Goal: Task Accomplishment & Management: Manage account settings

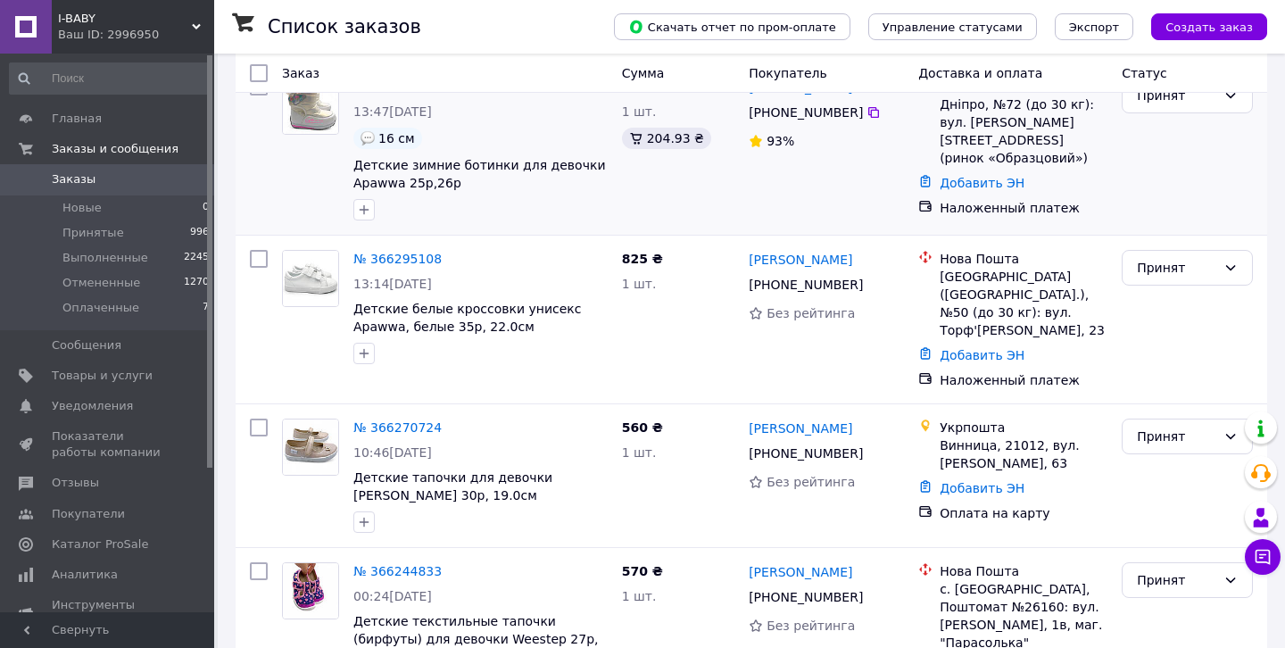
scroll to position [390, 0]
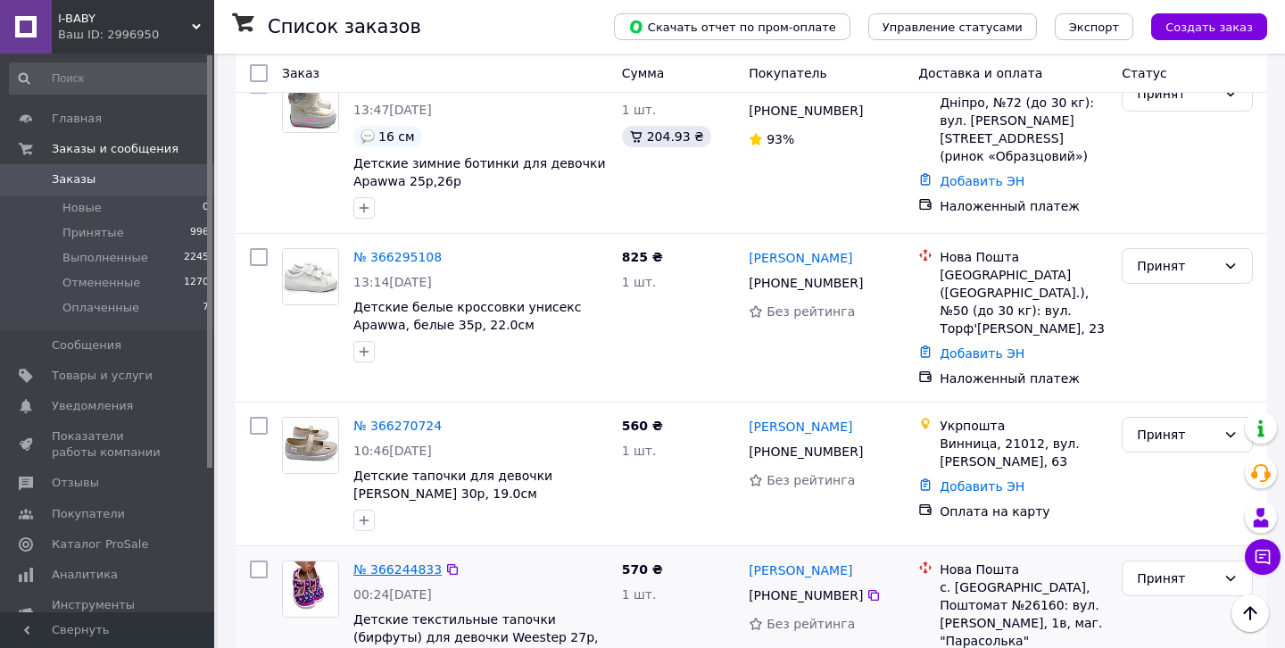
click at [409, 562] on link "№ 366244833" at bounding box center [397, 569] width 88 height 14
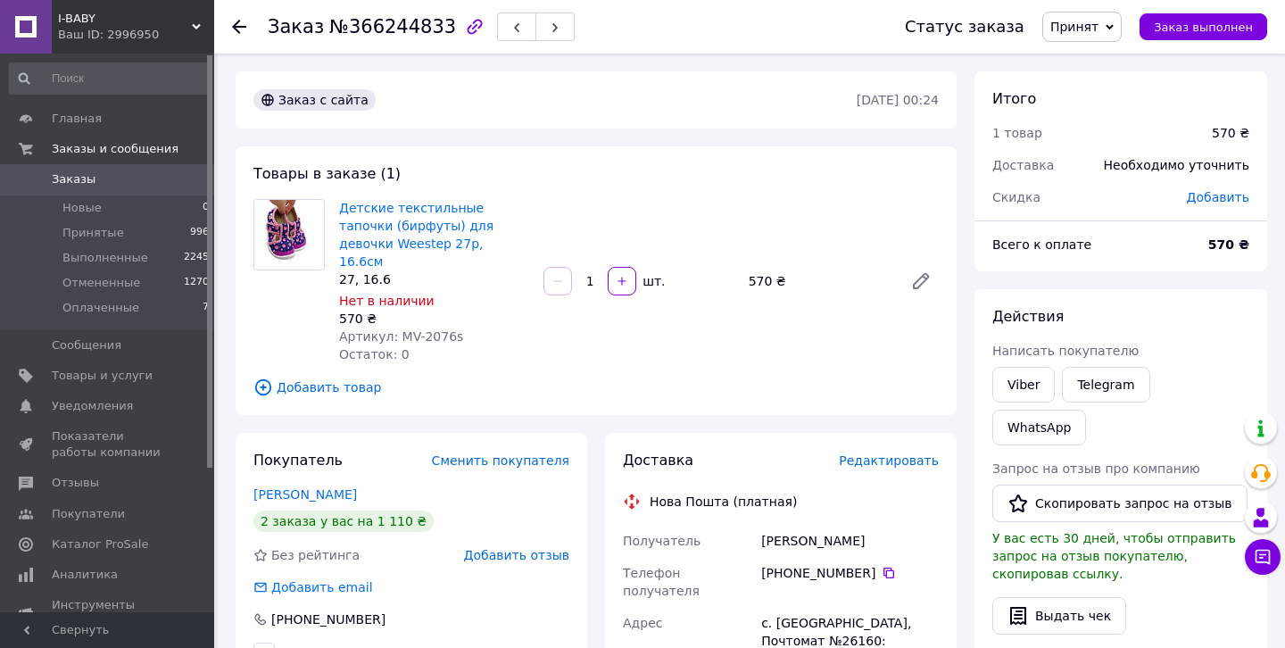
click at [897, 564] on div "[PHONE_NUMBER]" at bounding box center [850, 573] width 178 height 18
click at [889, 566] on icon at bounding box center [888, 573] width 14 height 14
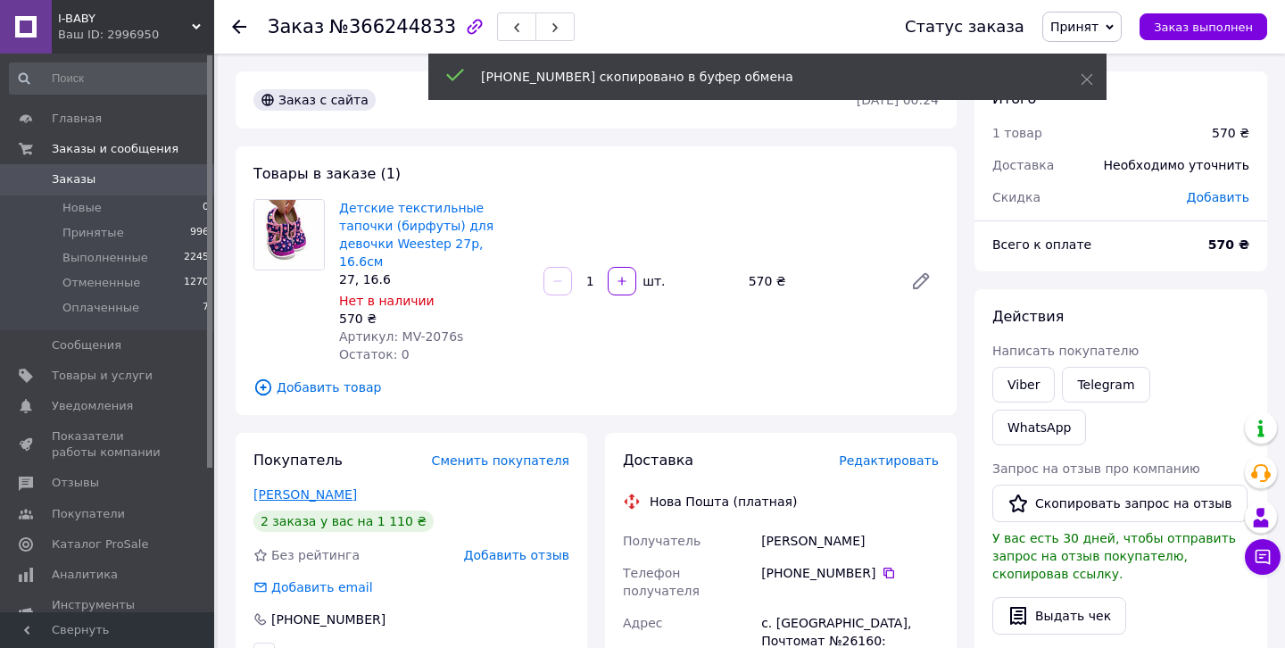
click at [342, 487] on link "[PERSON_NAME]" at bounding box center [304, 494] width 103 height 14
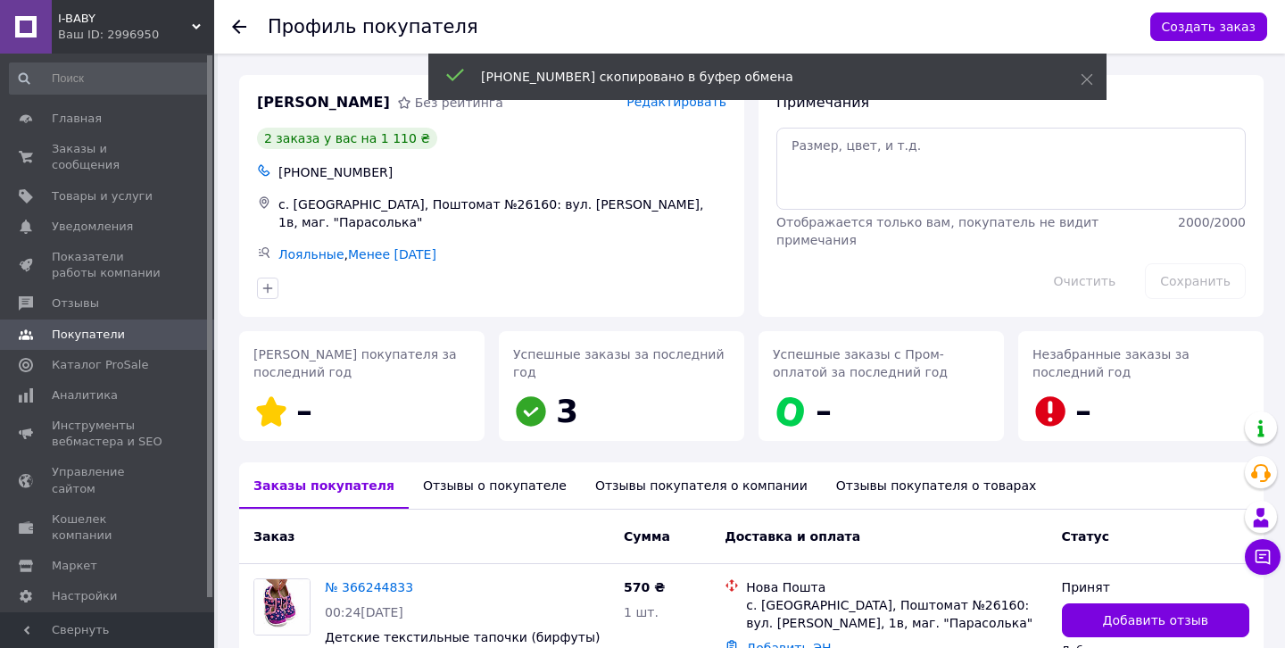
scroll to position [281, 0]
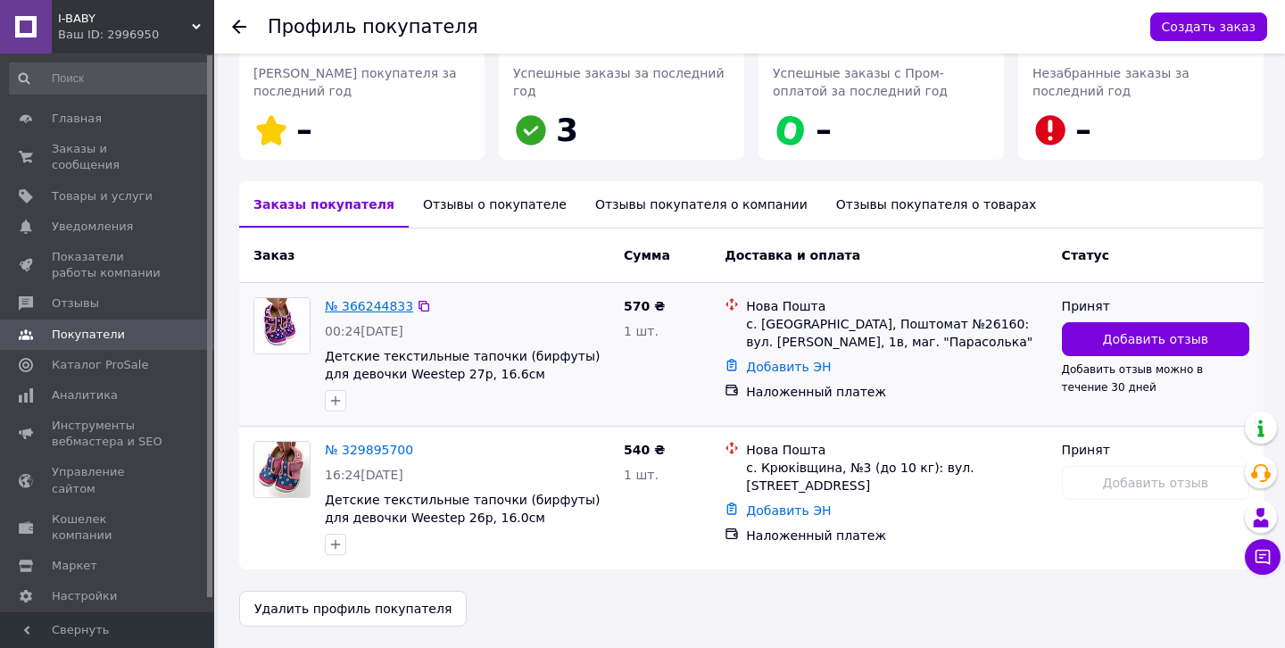
click at [363, 302] on link "№ 366244833" at bounding box center [369, 306] width 88 height 14
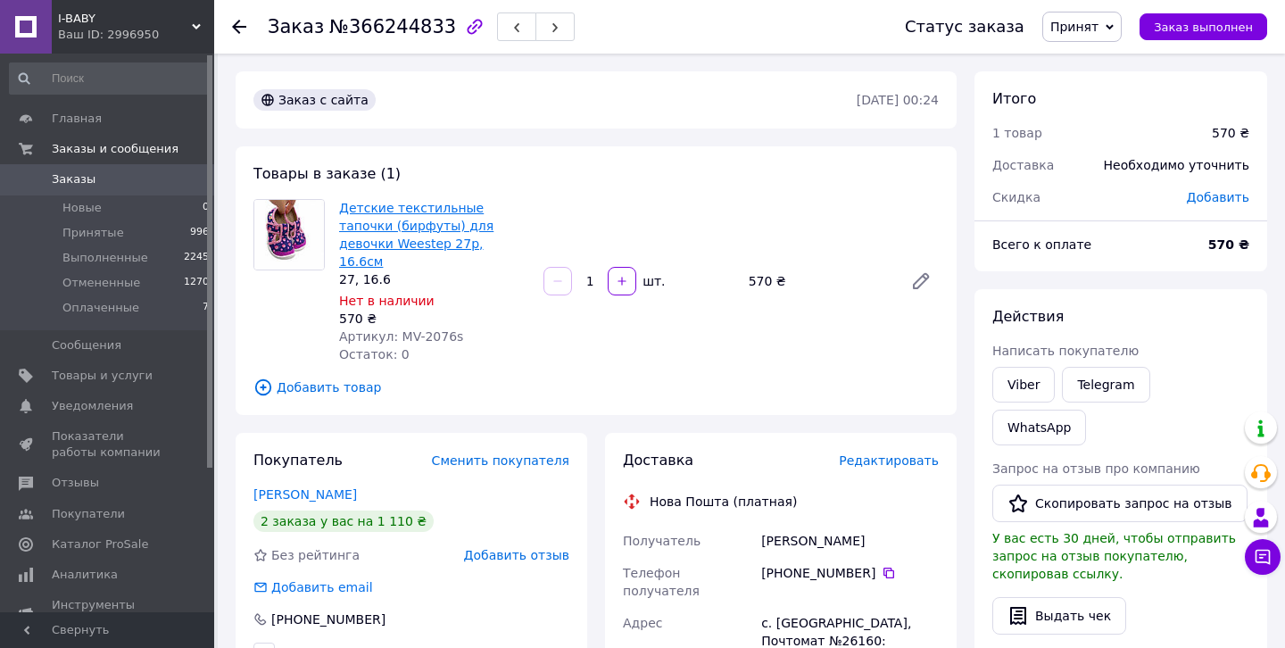
click at [426, 223] on link "Детские текстильные тапочки (бирфуты) для девочки Weestep 27р, 16.6см" at bounding box center [416, 235] width 154 height 68
click at [129, 379] on span "Товары и услуги" at bounding box center [102, 376] width 101 height 16
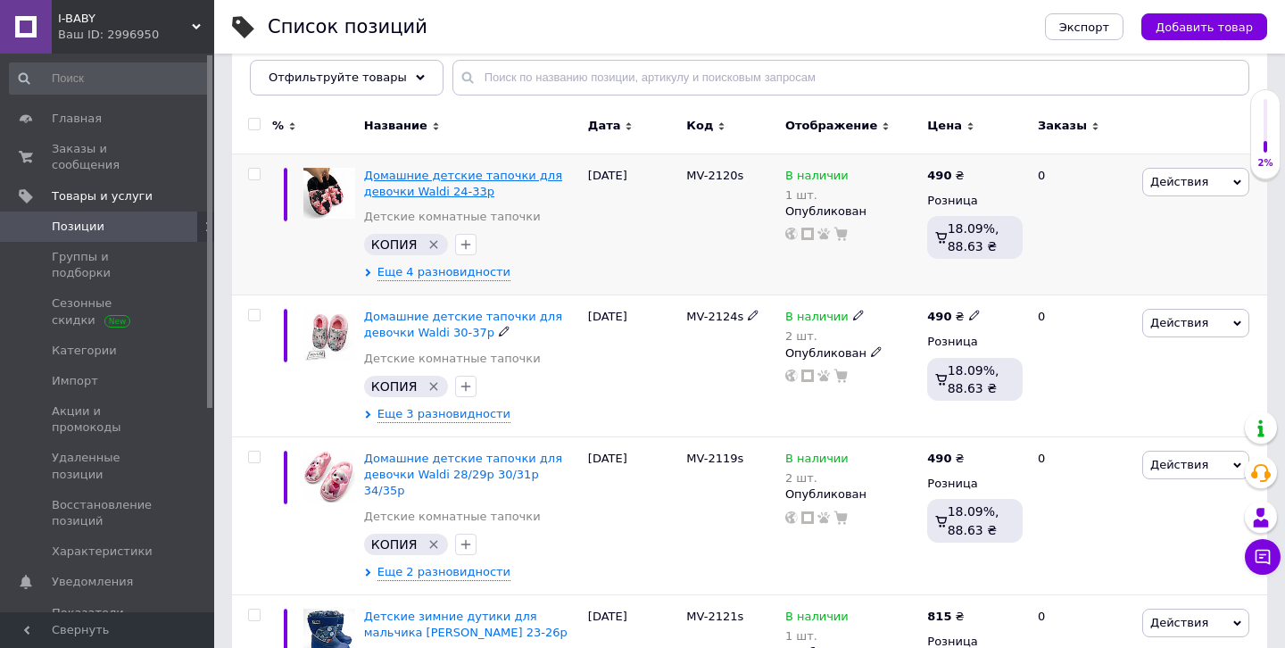
scroll to position [237, 0]
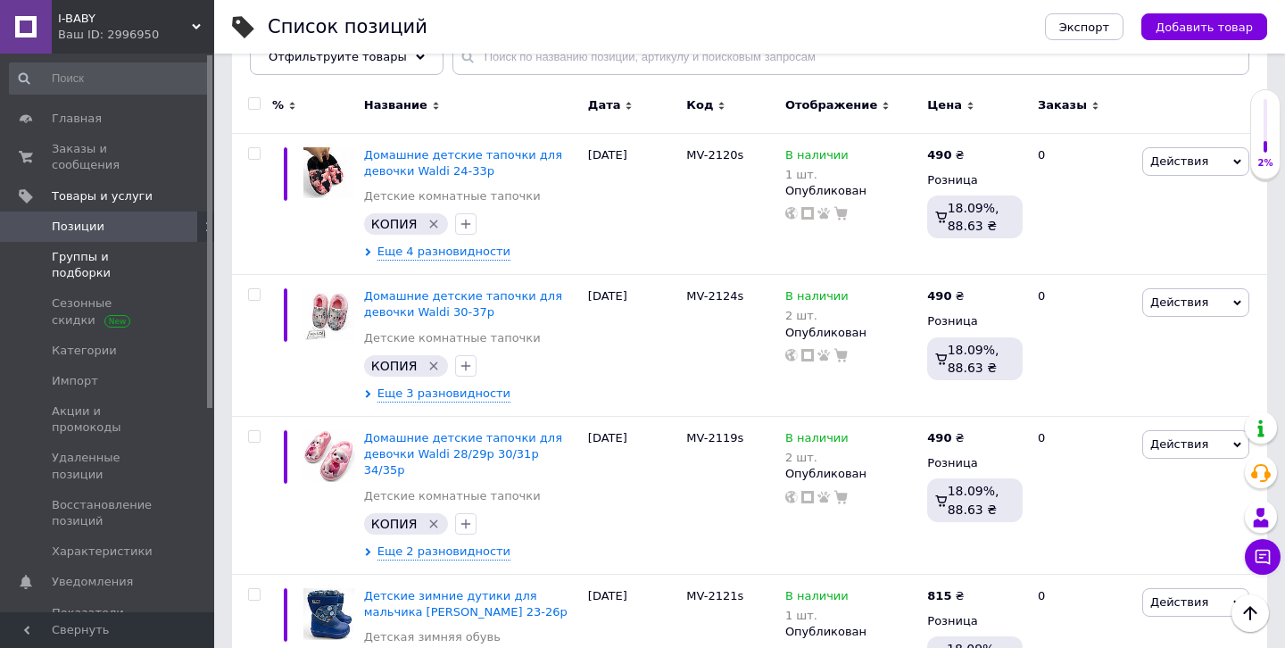
click at [148, 261] on span "Группы и подборки" at bounding box center [108, 265] width 113 height 32
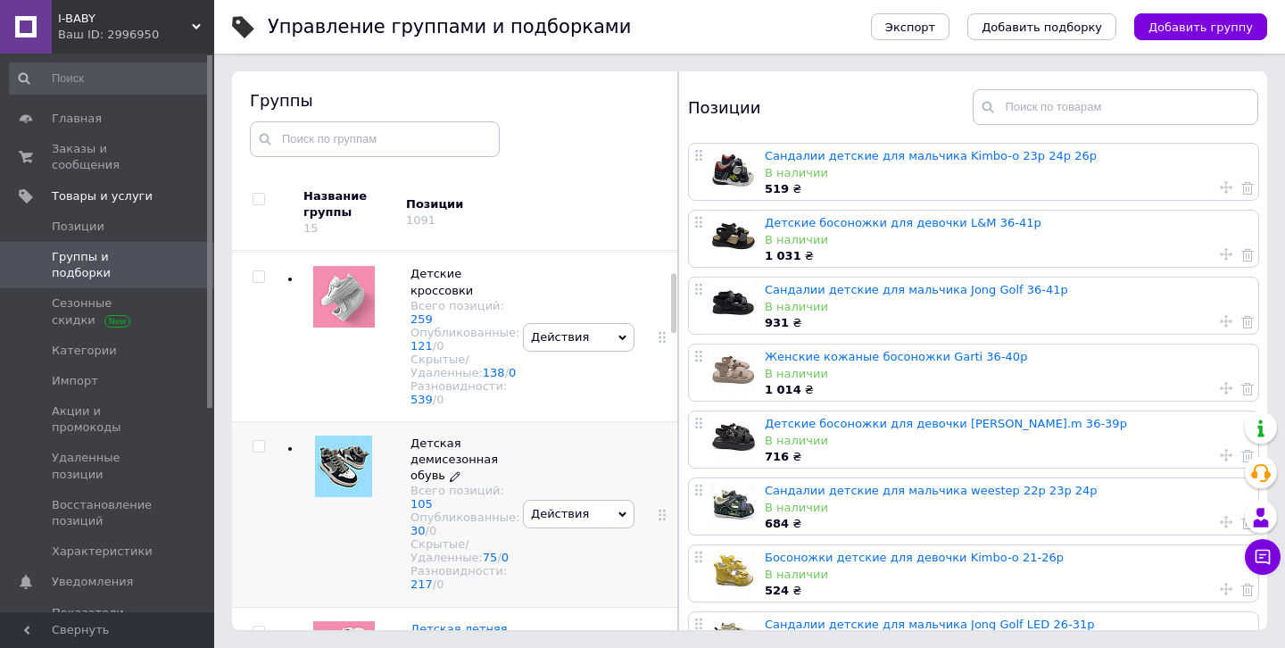
scroll to position [67, 0]
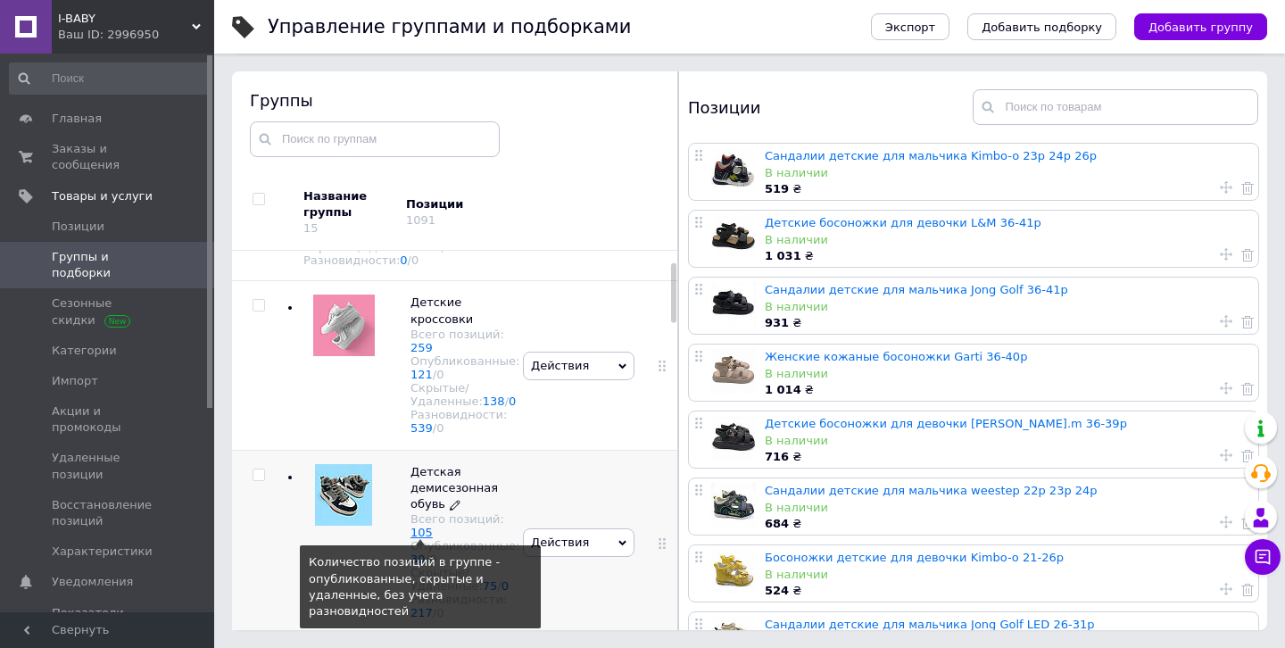
click at [425, 539] on link "105" at bounding box center [421, 531] width 22 height 13
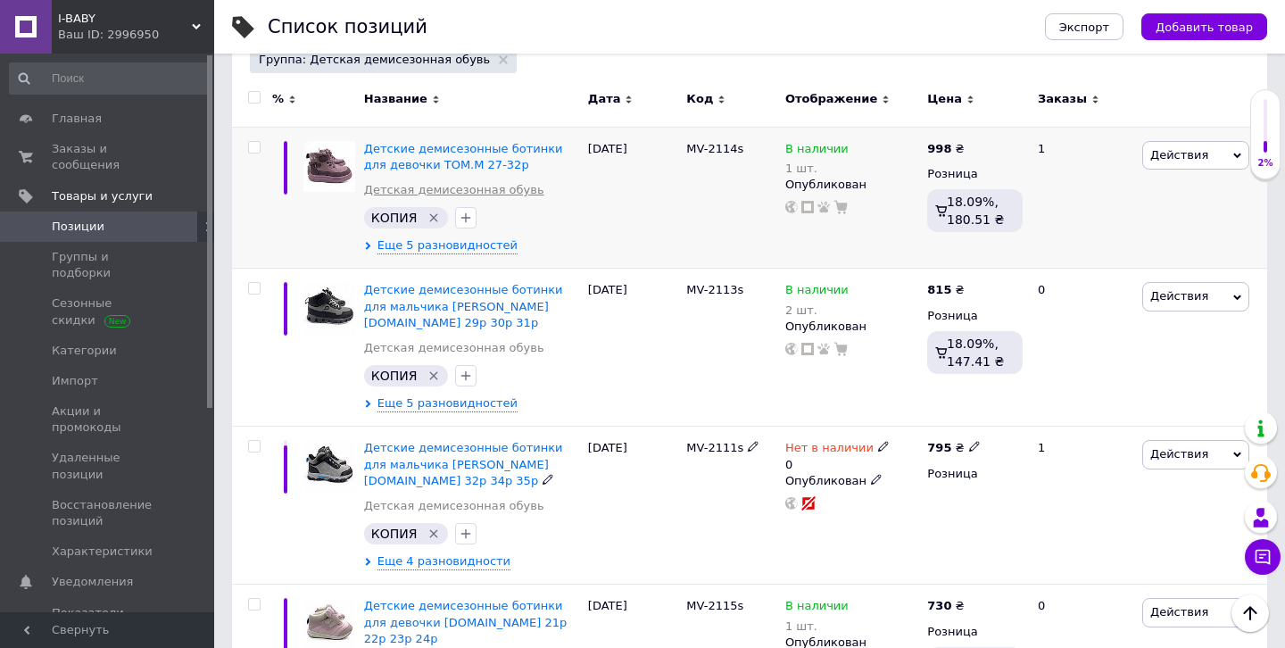
scroll to position [294, 0]
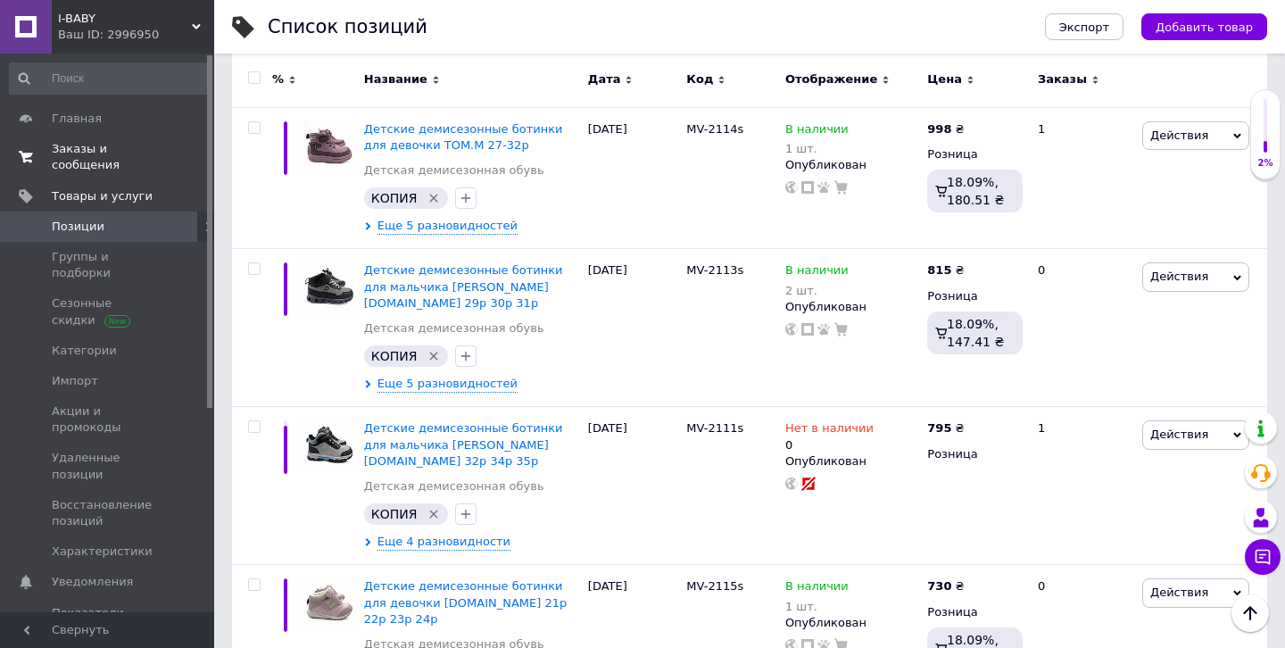
click at [82, 153] on span "Заказы и сообщения" at bounding box center [108, 157] width 113 height 32
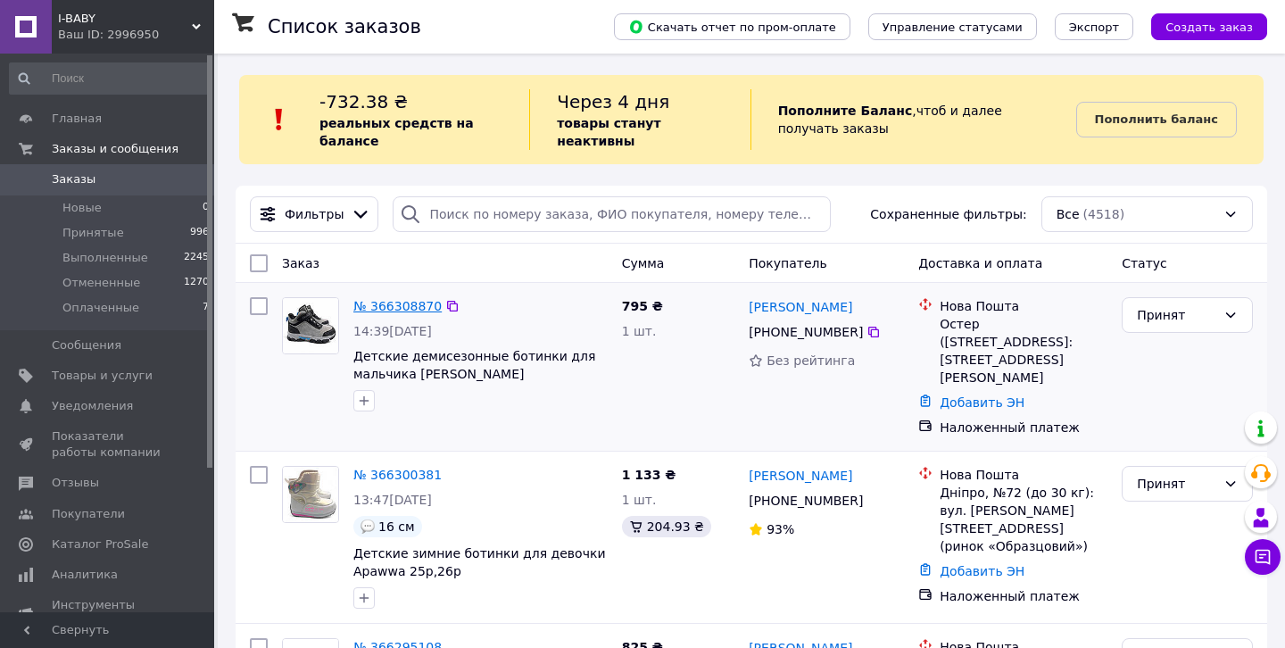
click at [391, 303] on link "№ 366308870" at bounding box center [397, 306] width 88 height 14
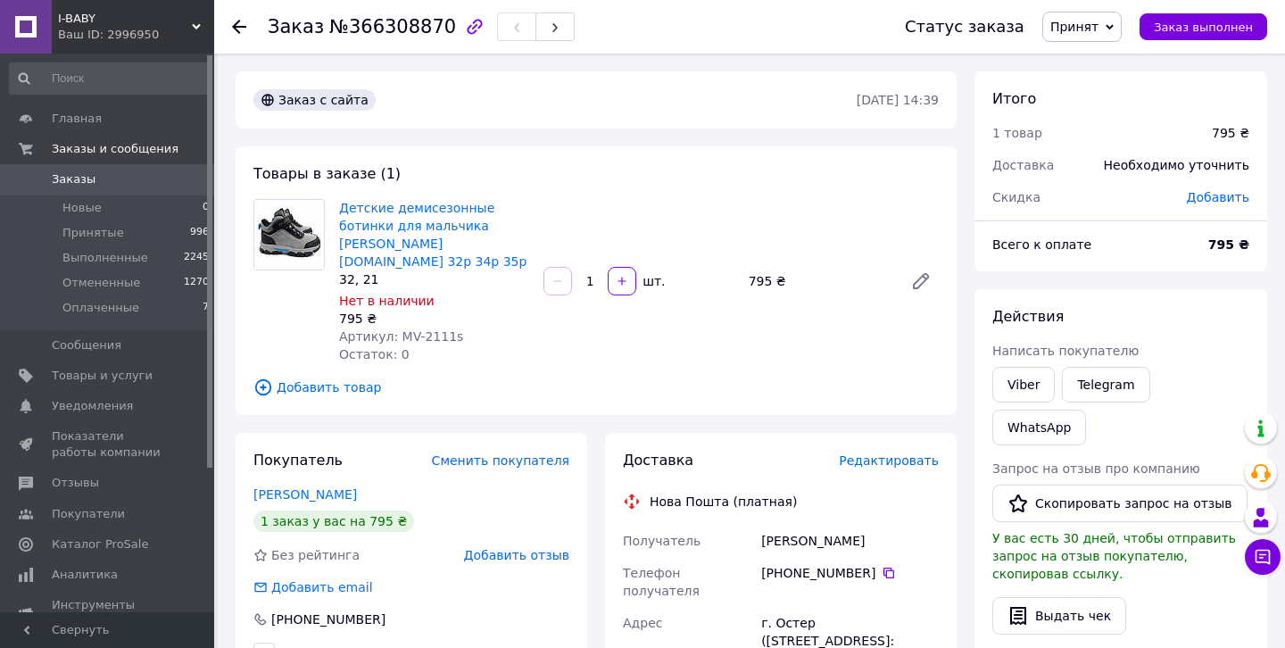
click at [426, 329] on span "Артикул: MV-2111s" at bounding box center [401, 336] width 124 height 14
drag, startPoint x: 398, startPoint y: 318, endPoint x: 475, endPoint y: 320, distance: 77.7
click at [475, 327] on div "Артикул: MV-2111s" at bounding box center [434, 336] width 190 height 18
copy span "MV-2111s"
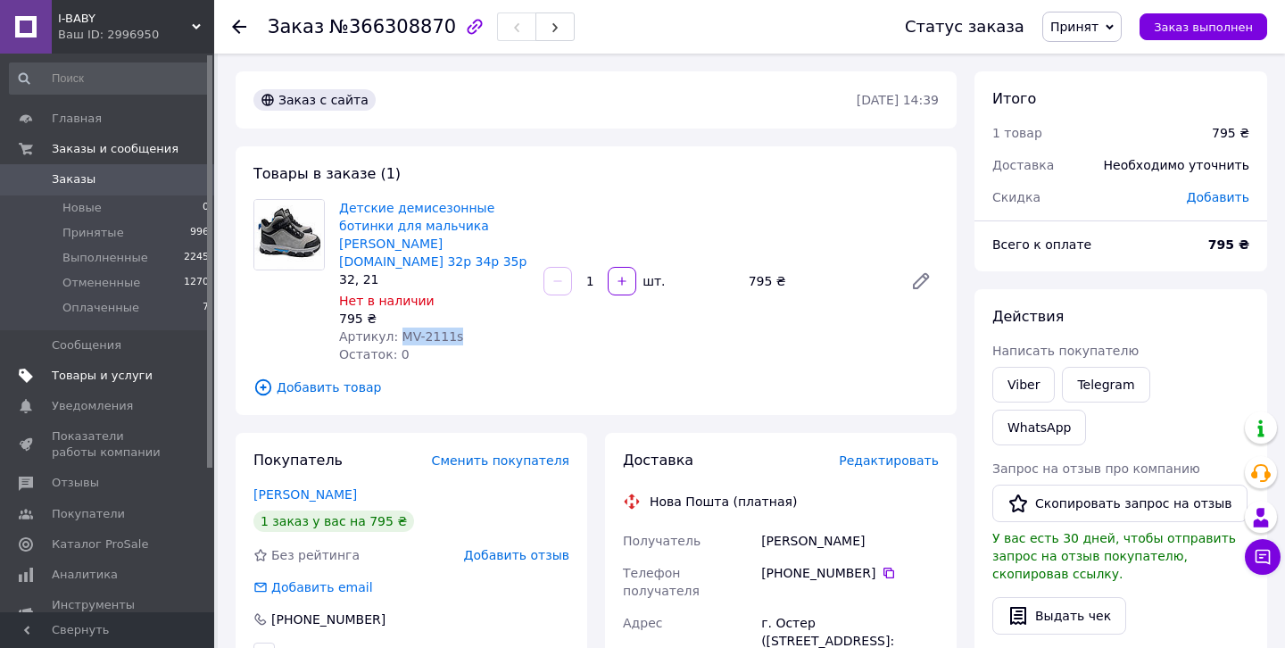
click at [87, 380] on span "Товары и услуги" at bounding box center [102, 376] width 101 height 16
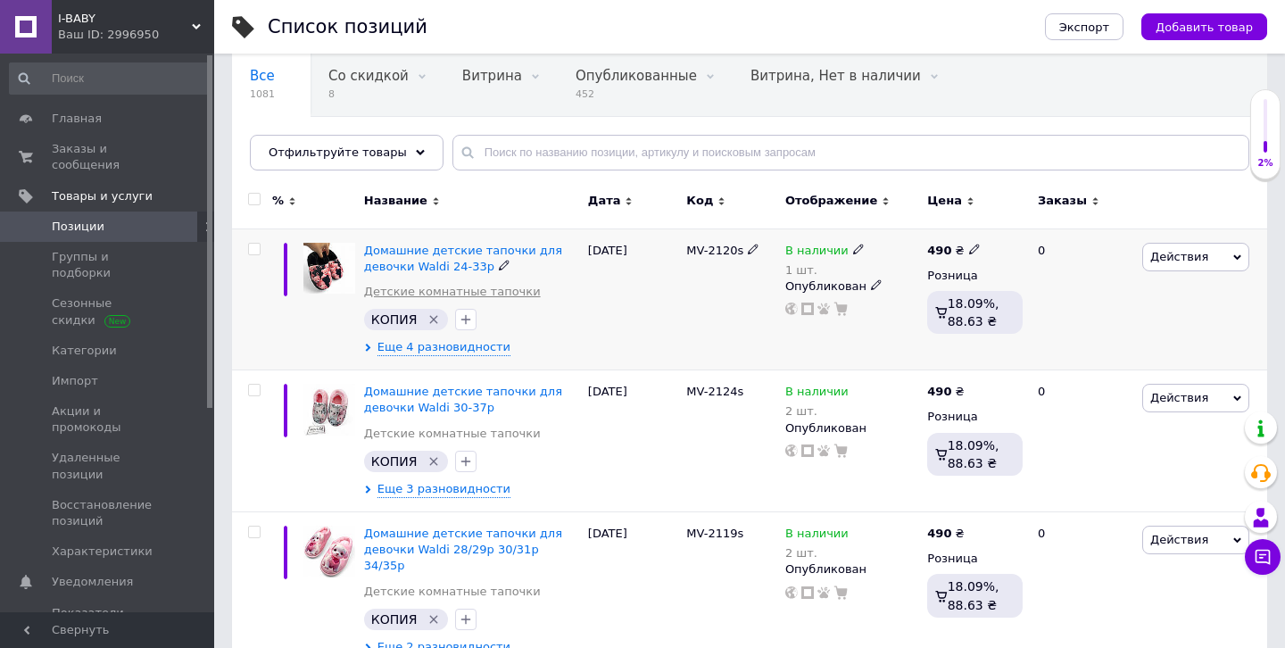
scroll to position [188, 0]
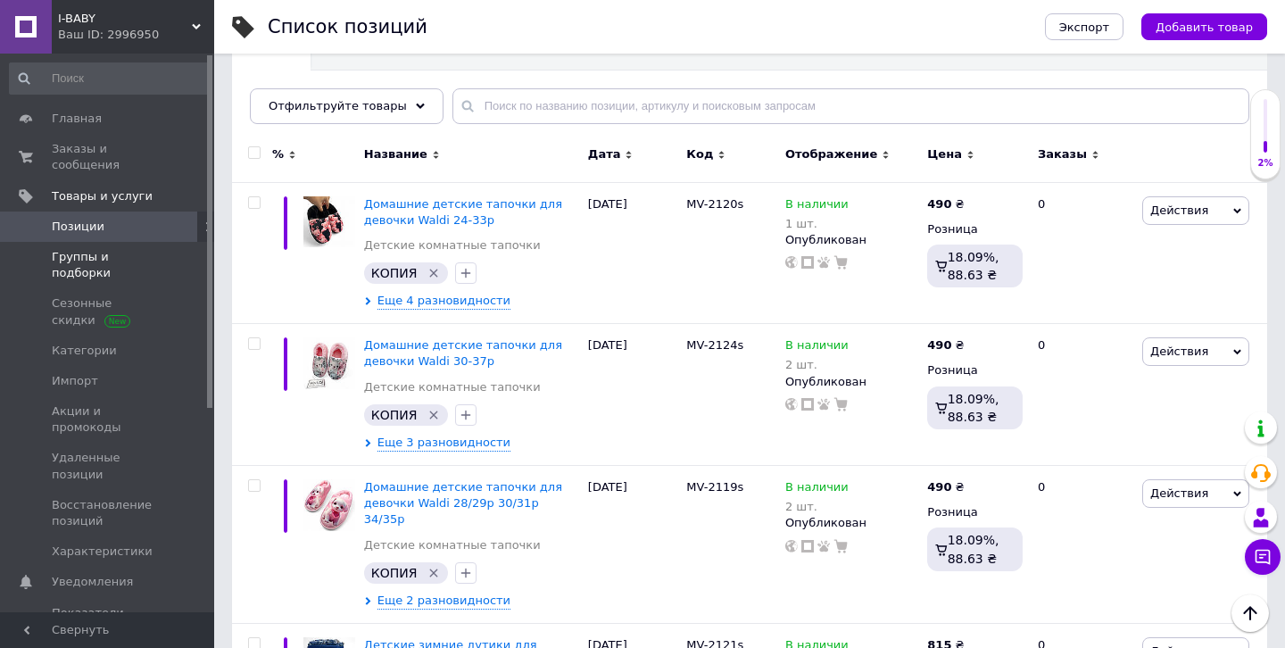
click at [143, 265] on link "Группы и подборки" at bounding box center [109, 265] width 219 height 46
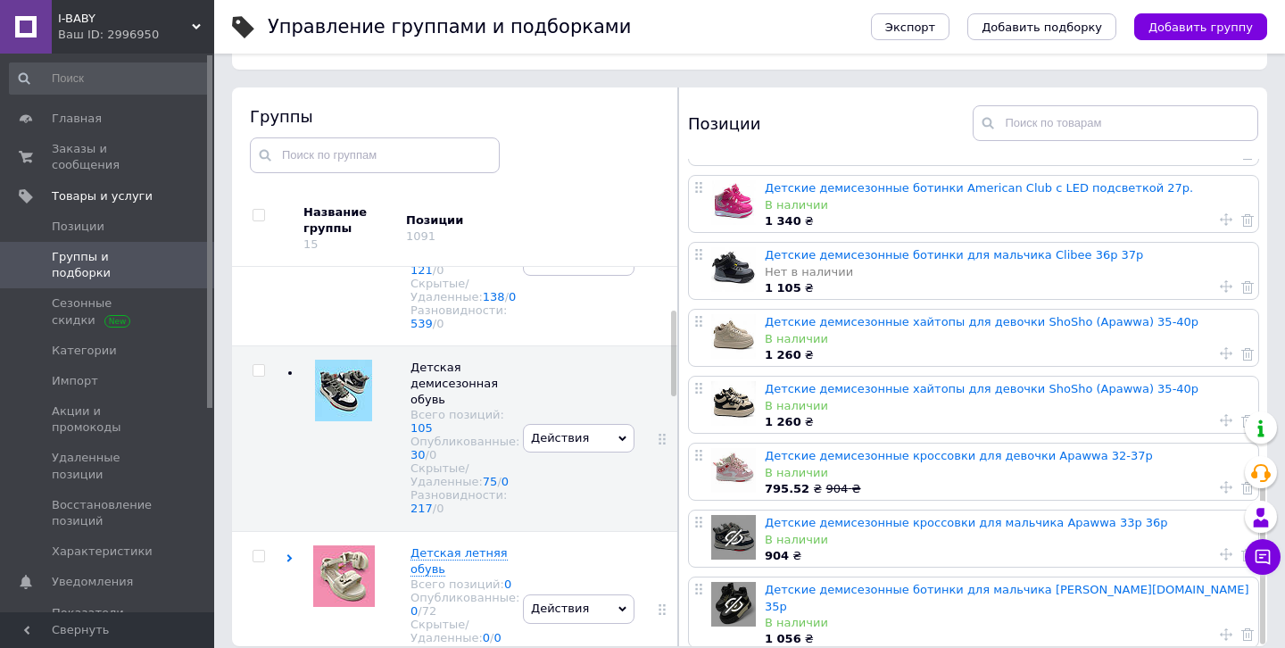
scroll to position [101, 0]
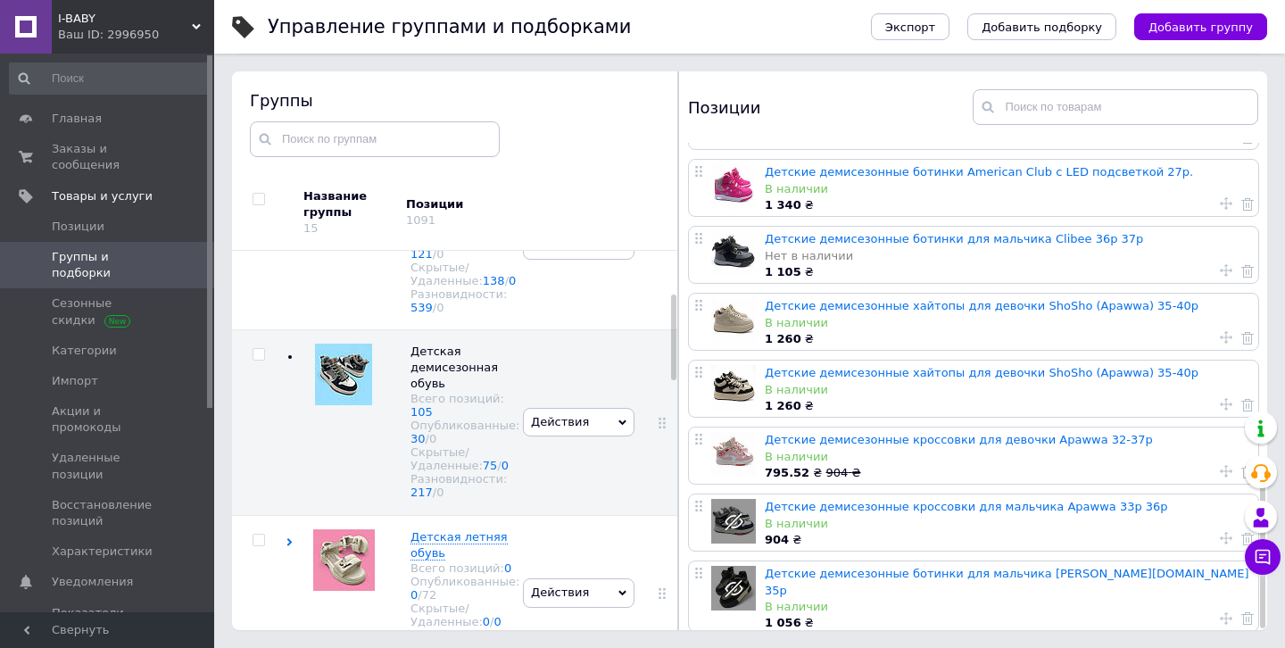
click at [834, 647] on icon at bounding box center [835, 660] width 14 height 14
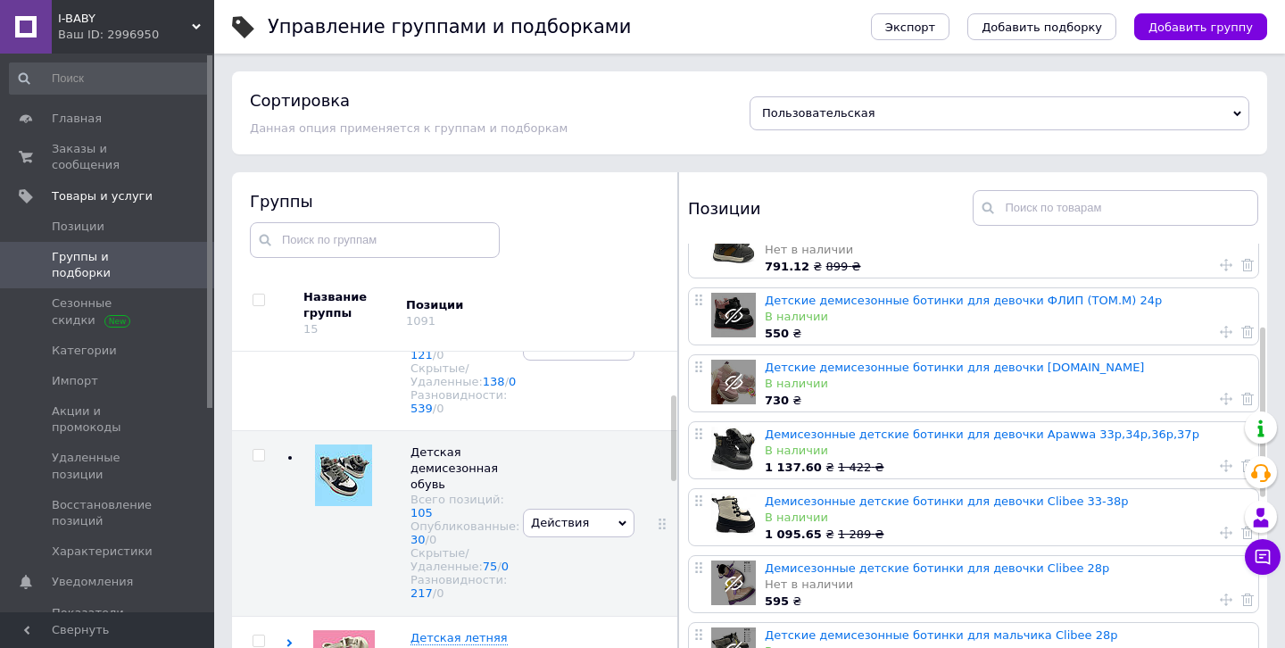
scroll to position [243, 0]
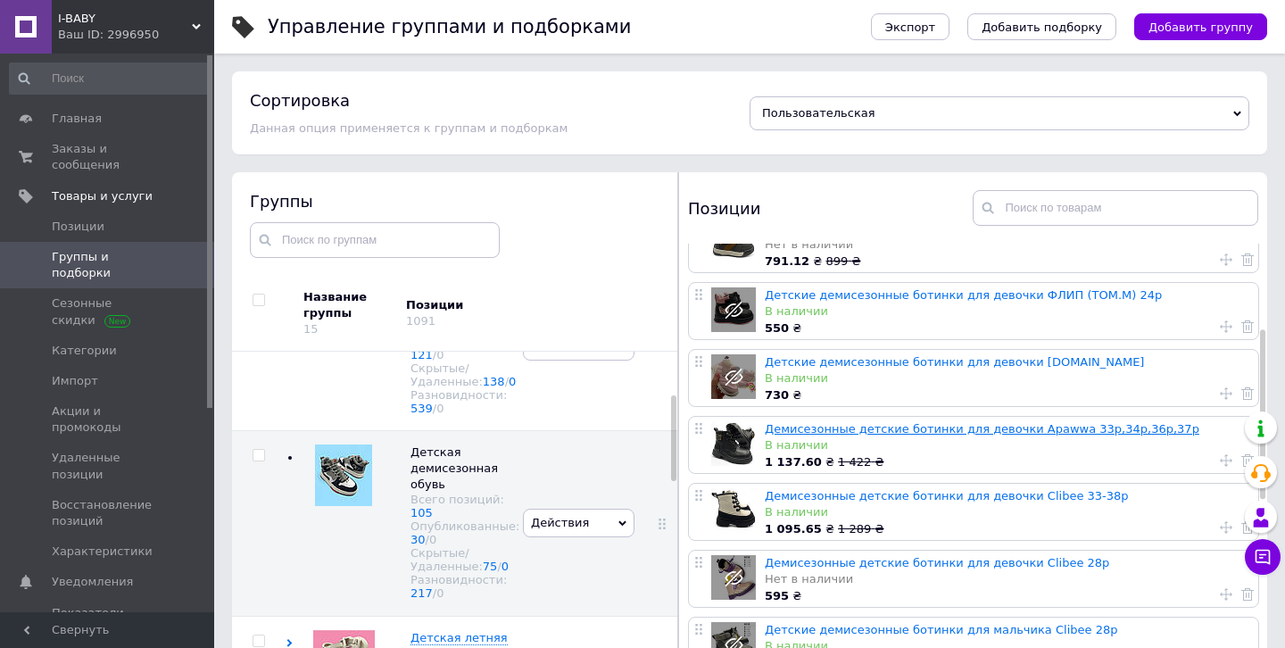
click at [861, 422] on link "Демисезонные детские ботинки для девочки Apawwa 33р,34р,36р,37р" at bounding box center [982, 428] width 434 height 13
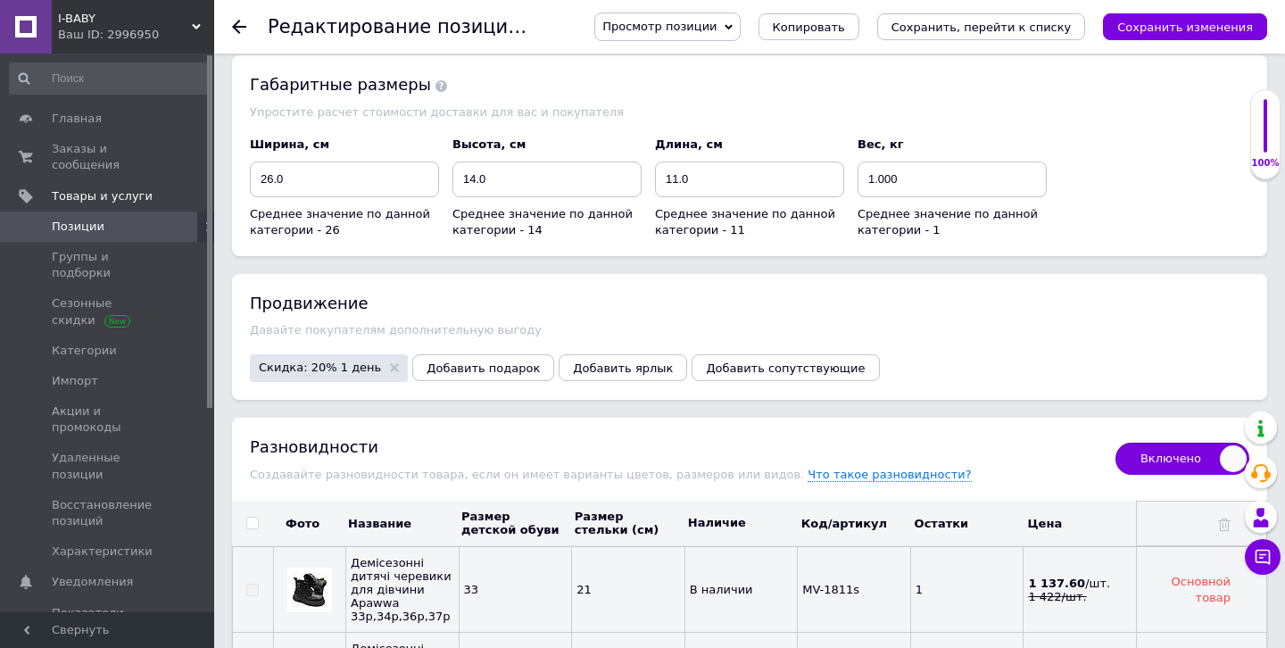
scroll to position [2050, 0]
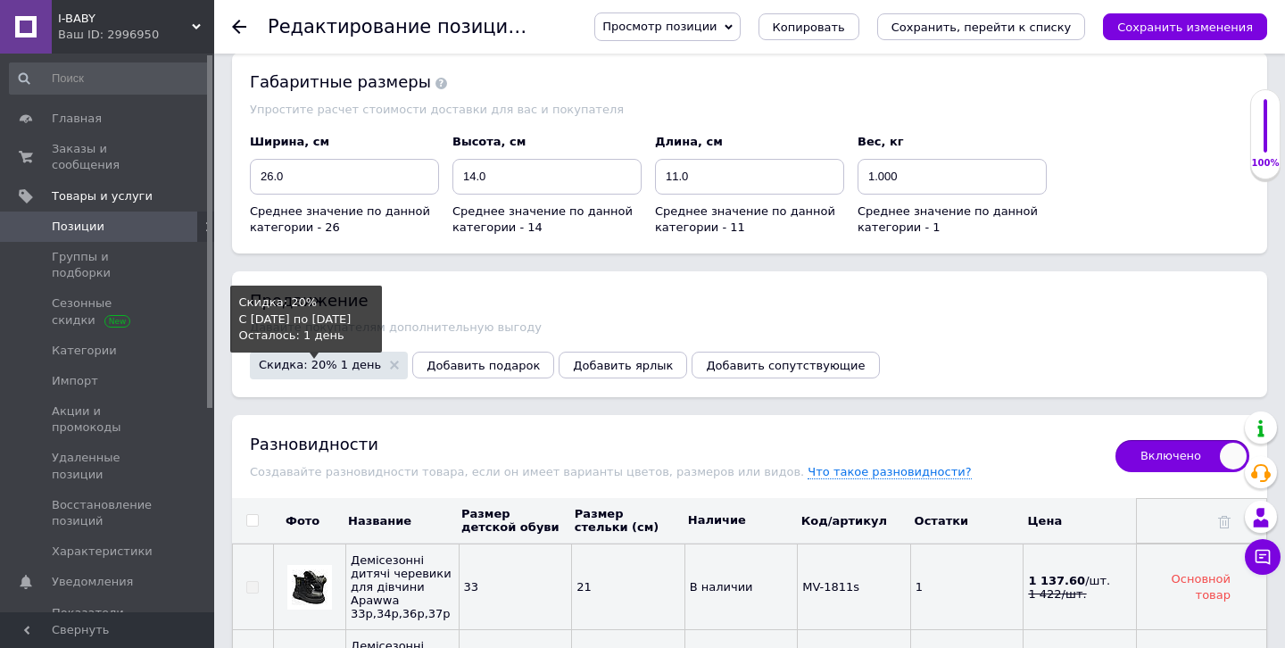
click at [319, 359] on span "Скидка: 20% 1 день" at bounding box center [320, 365] width 122 height 12
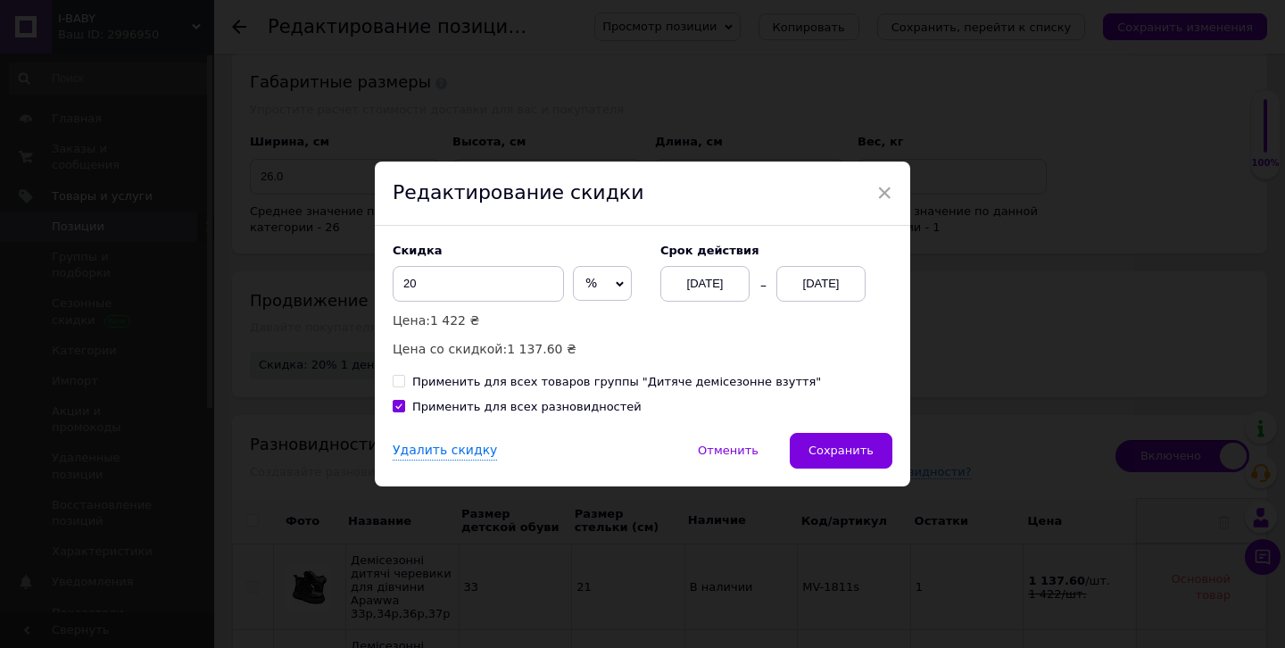
click at [734, 279] on div "[DATE]" at bounding box center [704, 284] width 89 height 36
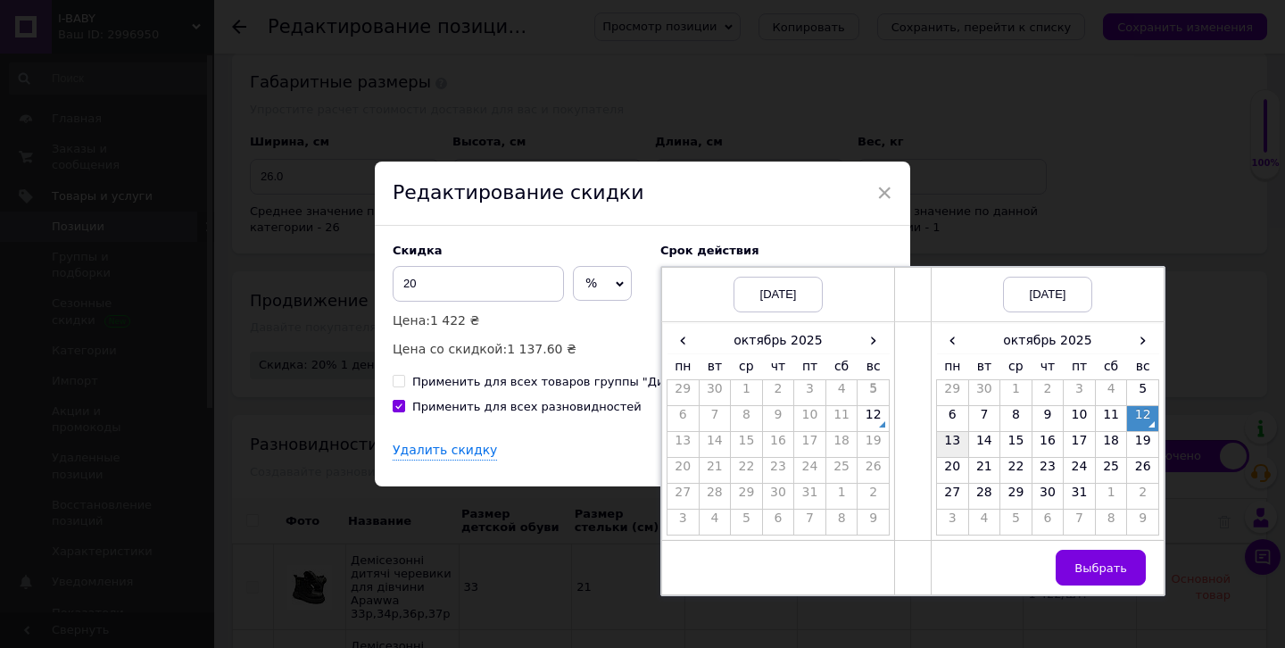
click at [956, 441] on td "13" at bounding box center [953, 445] width 32 height 26
click at [1092, 563] on span "Выбрать" at bounding box center [1100, 567] width 53 height 13
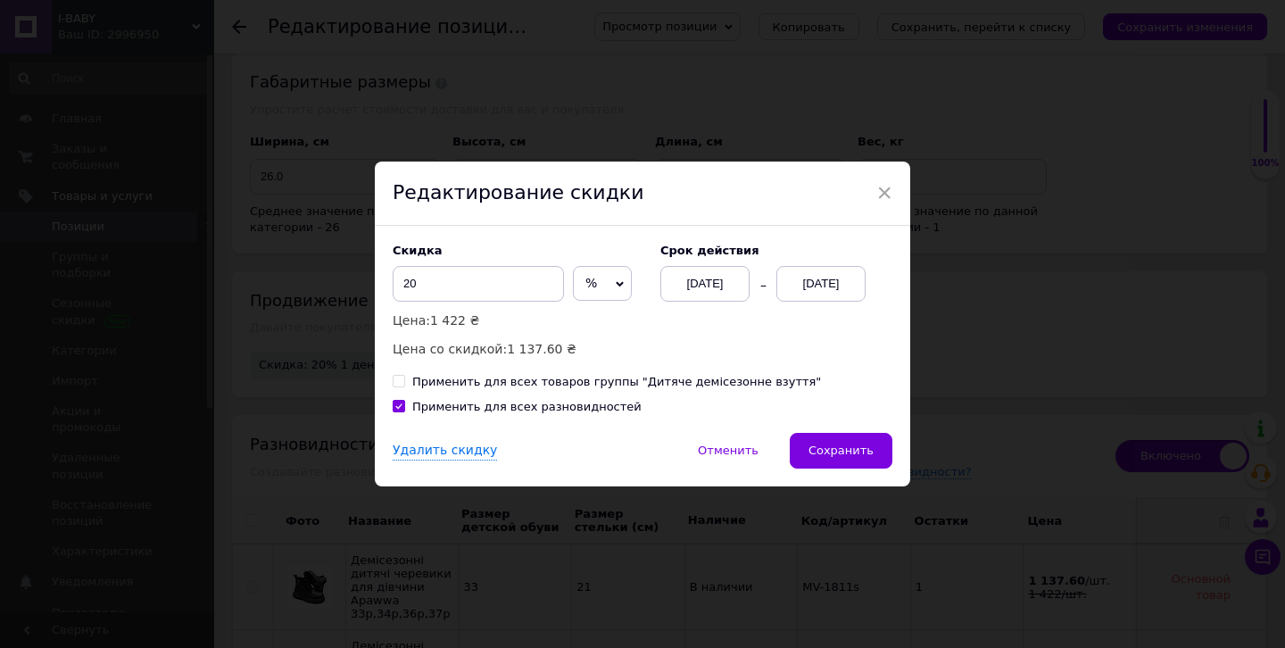
click at [811, 284] on div "[DATE]" at bounding box center [820, 284] width 89 height 36
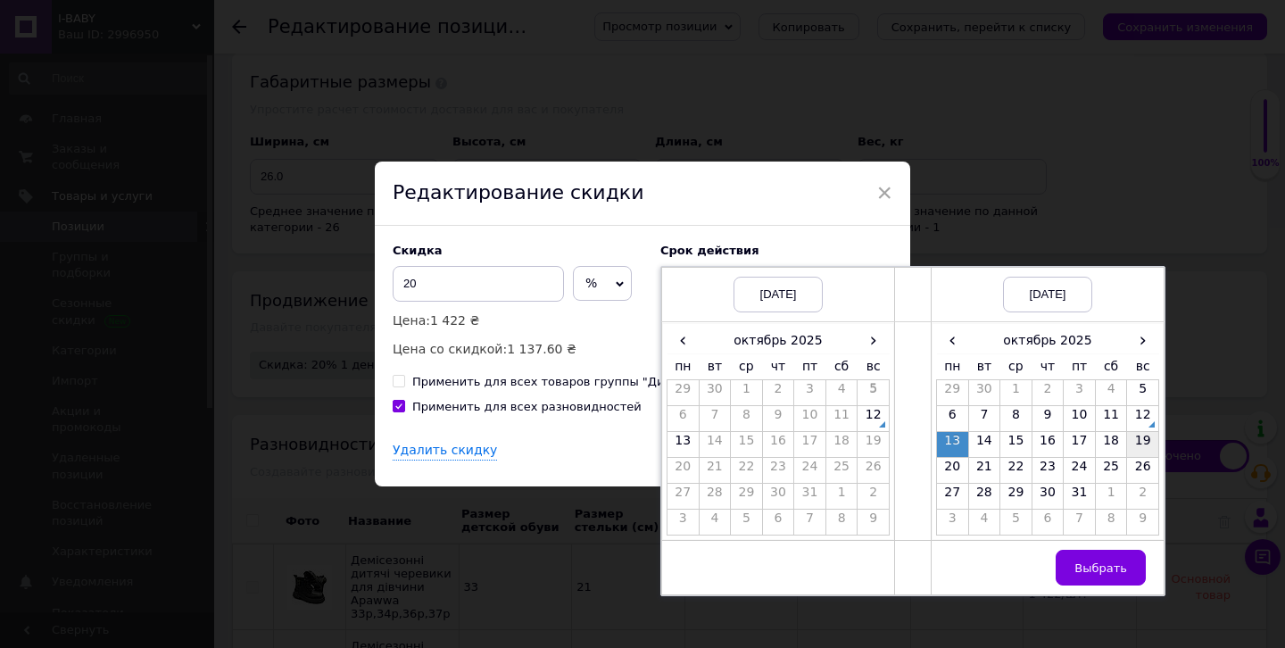
click at [1142, 442] on td "19" at bounding box center [1143, 445] width 32 height 26
click at [1095, 565] on span "Выбрать" at bounding box center [1100, 567] width 53 height 13
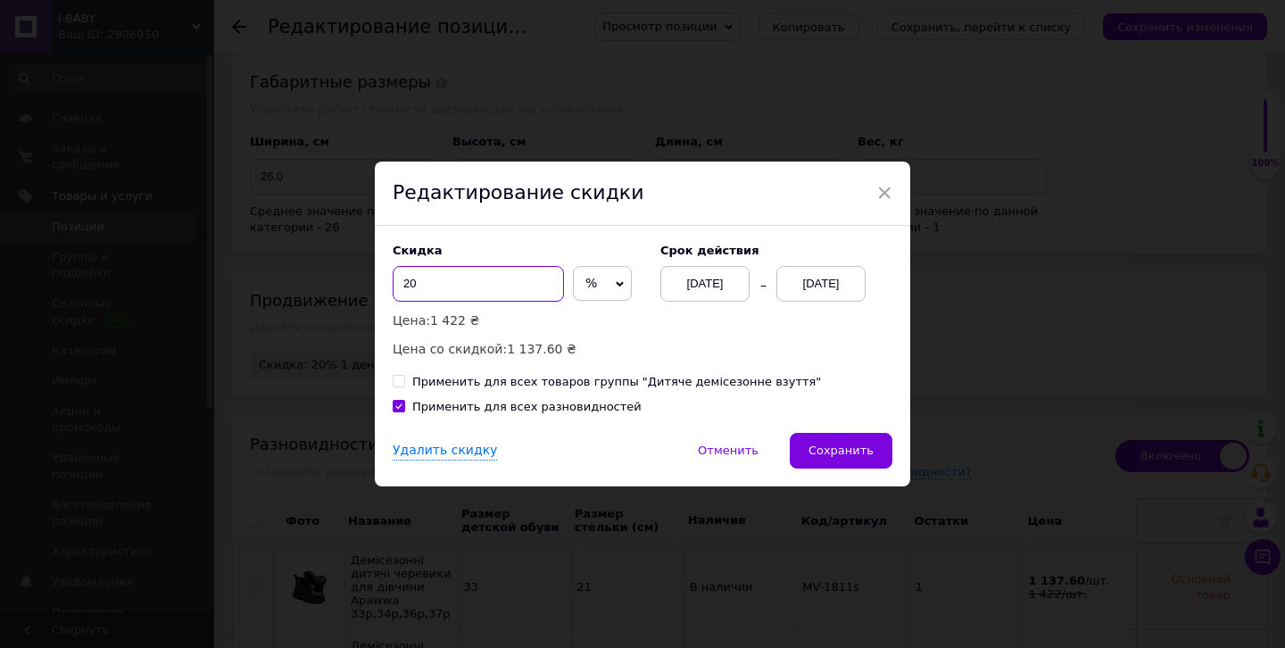
click at [465, 283] on input "20" at bounding box center [478, 284] width 171 height 36
type input "30"
click at [836, 445] on span "Сохранить" at bounding box center [840, 449] width 65 height 13
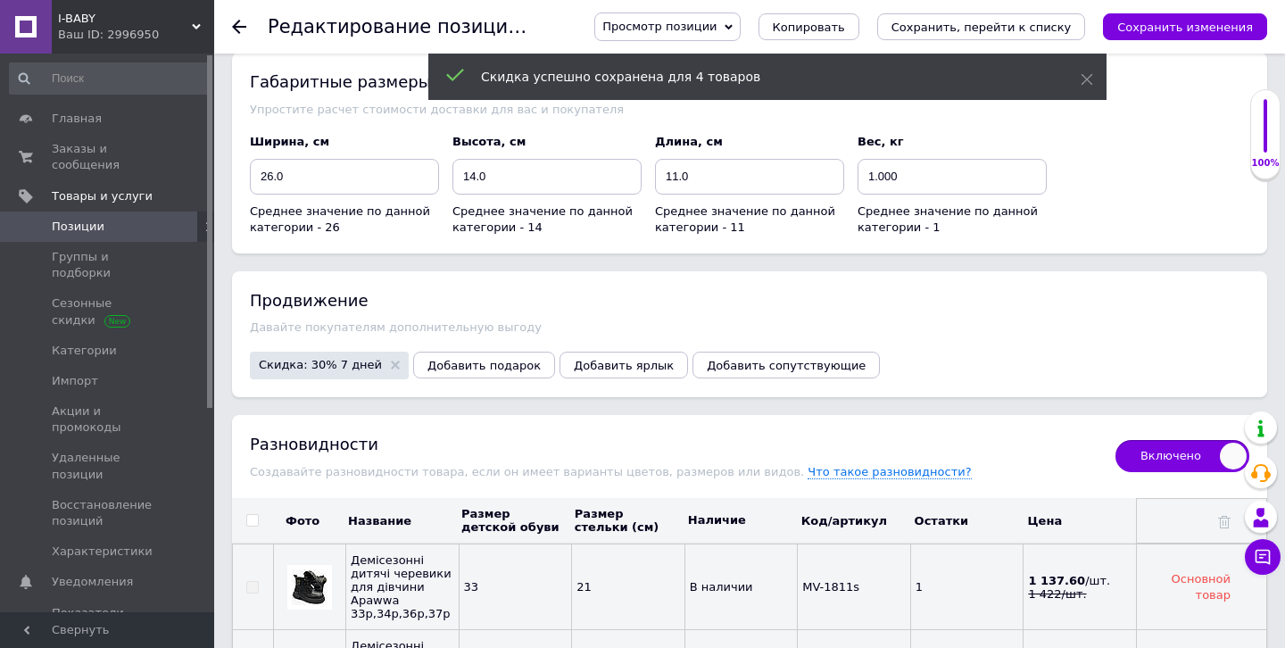
scroll to position [2067, 0]
click at [839, 580] on span "MV-1811s" at bounding box center [830, 586] width 57 height 13
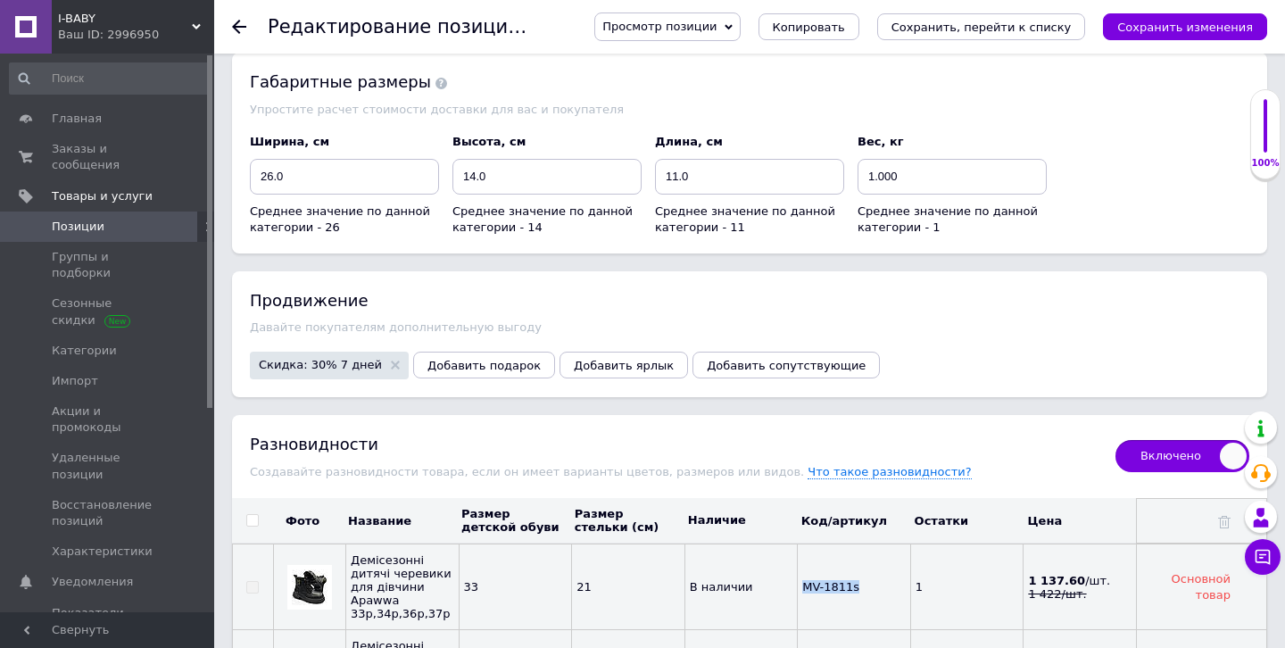
copy span "MV-1811s"
click at [1159, 22] on icon "Сохранить изменения" at bounding box center [1185, 27] width 136 height 13
